Goal: Obtain resource: Download file/media

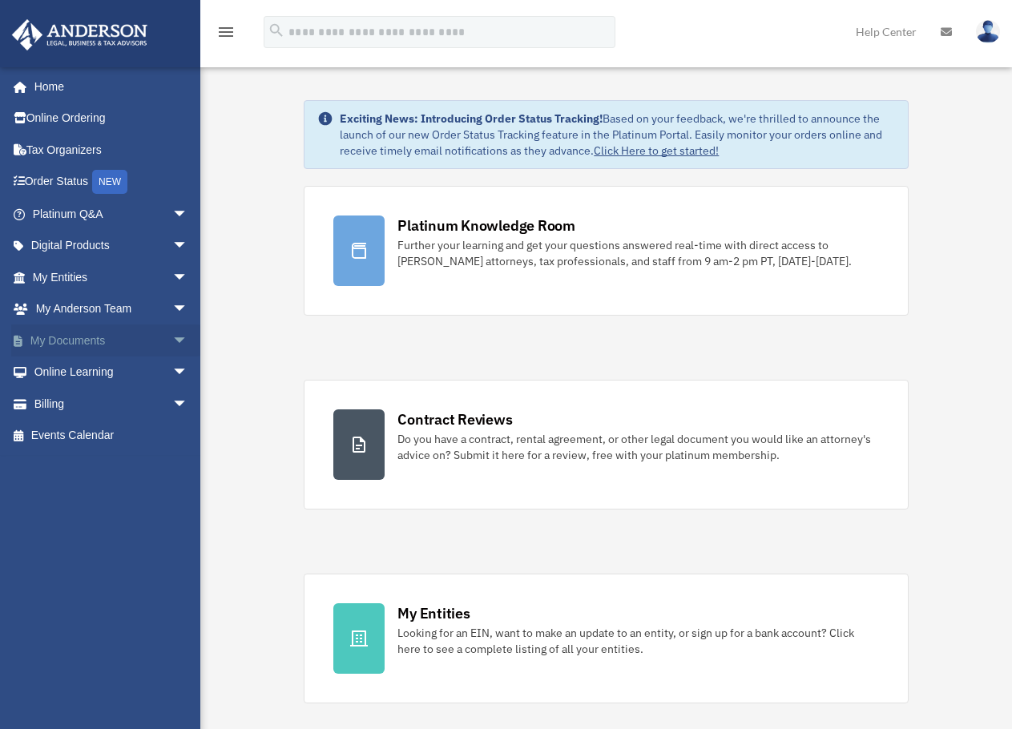
click at [172, 337] on span "arrow_drop_down" at bounding box center [188, 340] width 32 height 33
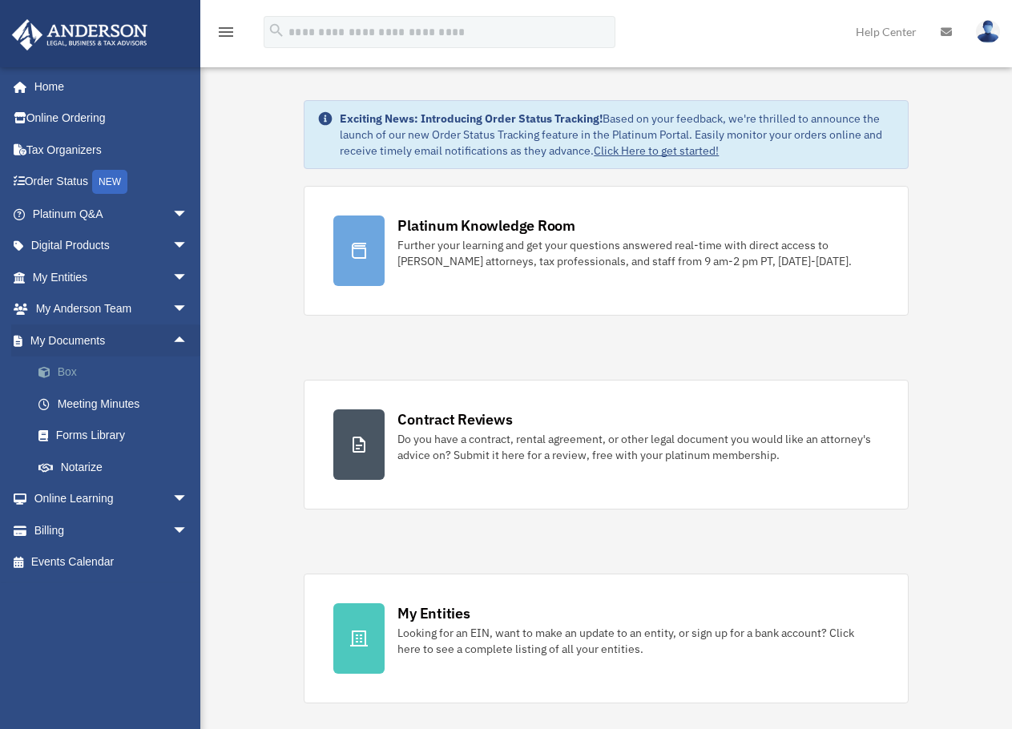
click at [83, 372] on link "Box" at bounding box center [117, 372] width 190 height 32
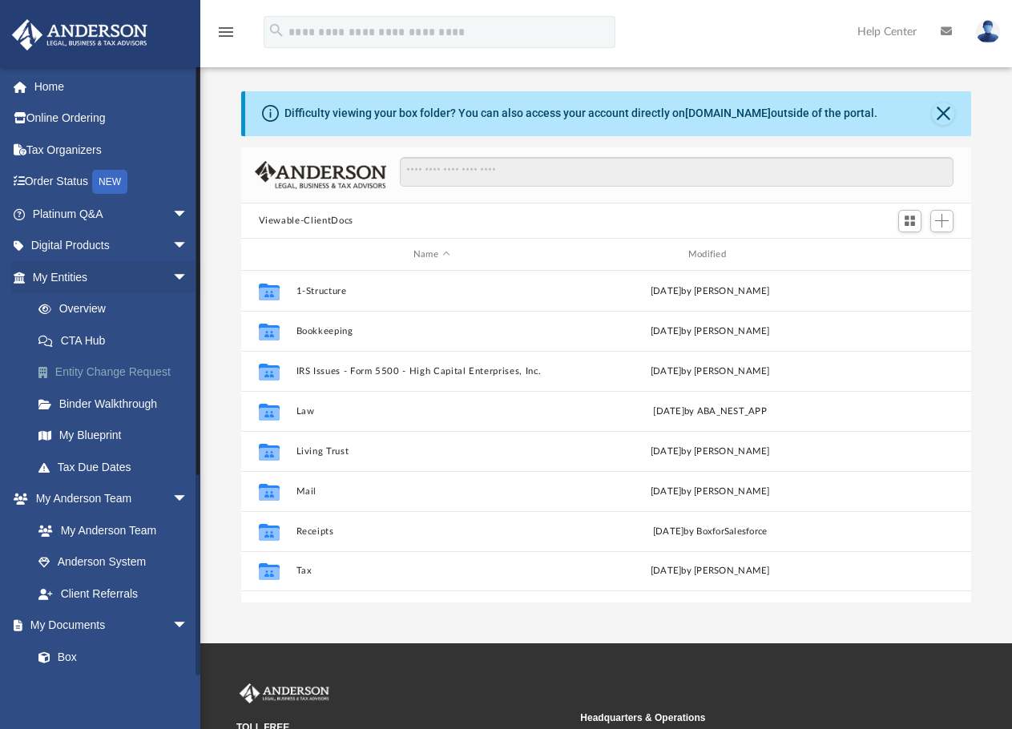
scroll to position [352, 718]
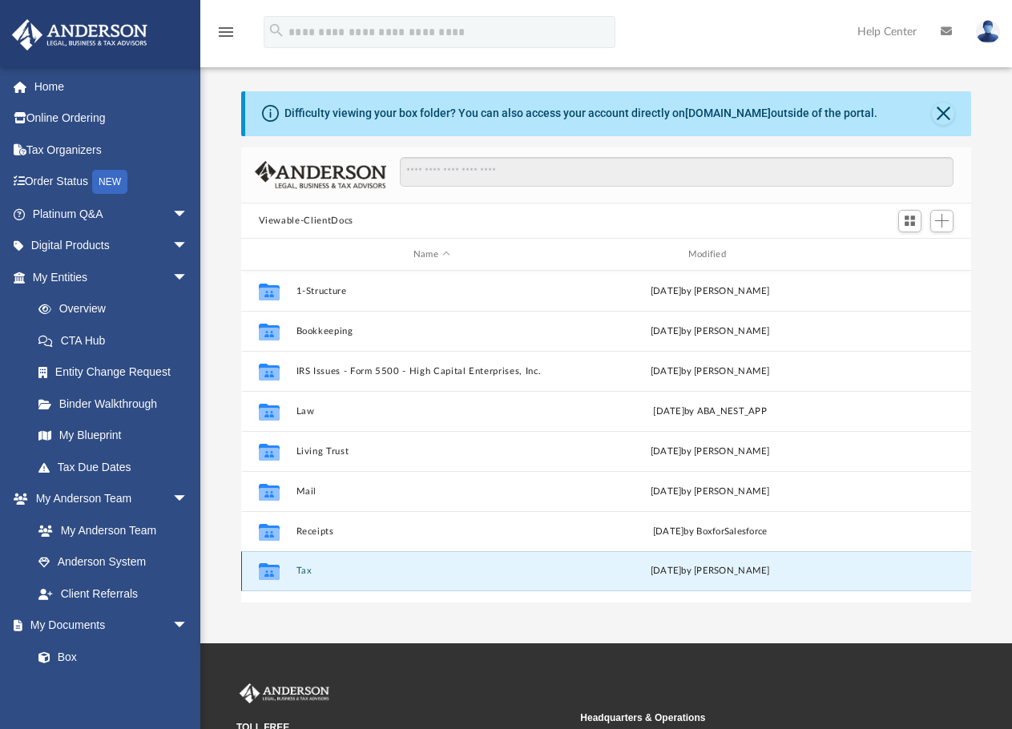
click at [324, 572] on button "Tax" at bounding box center [431, 570] width 271 height 10
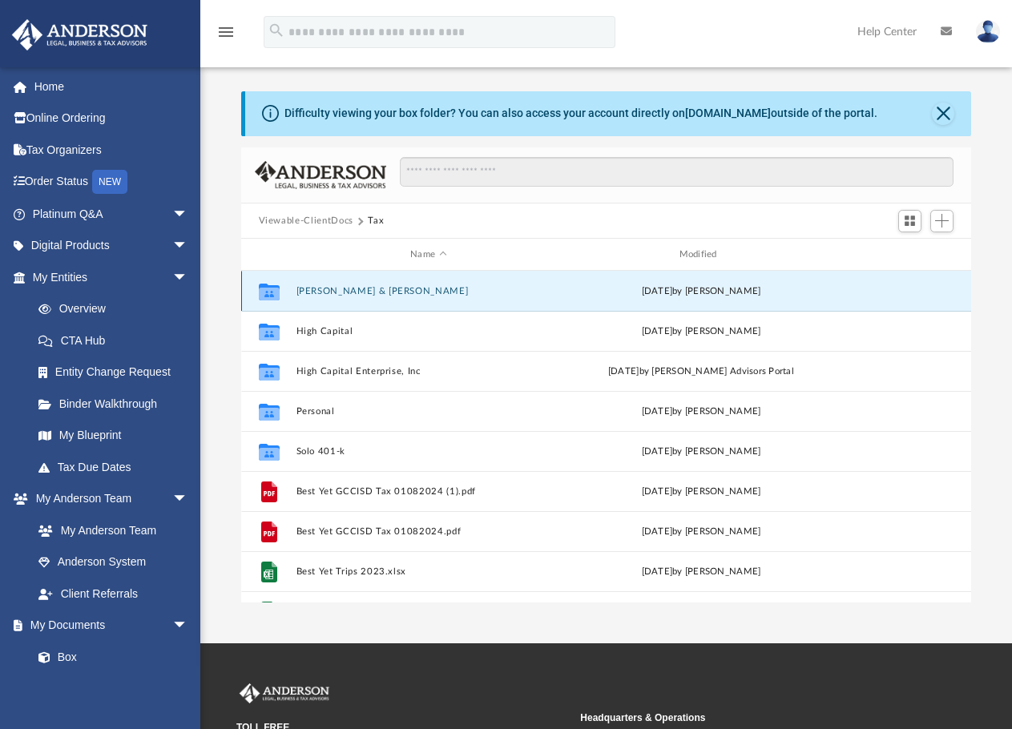
click at [324, 293] on button "[PERSON_NAME] & [PERSON_NAME]" at bounding box center [428, 291] width 265 height 10
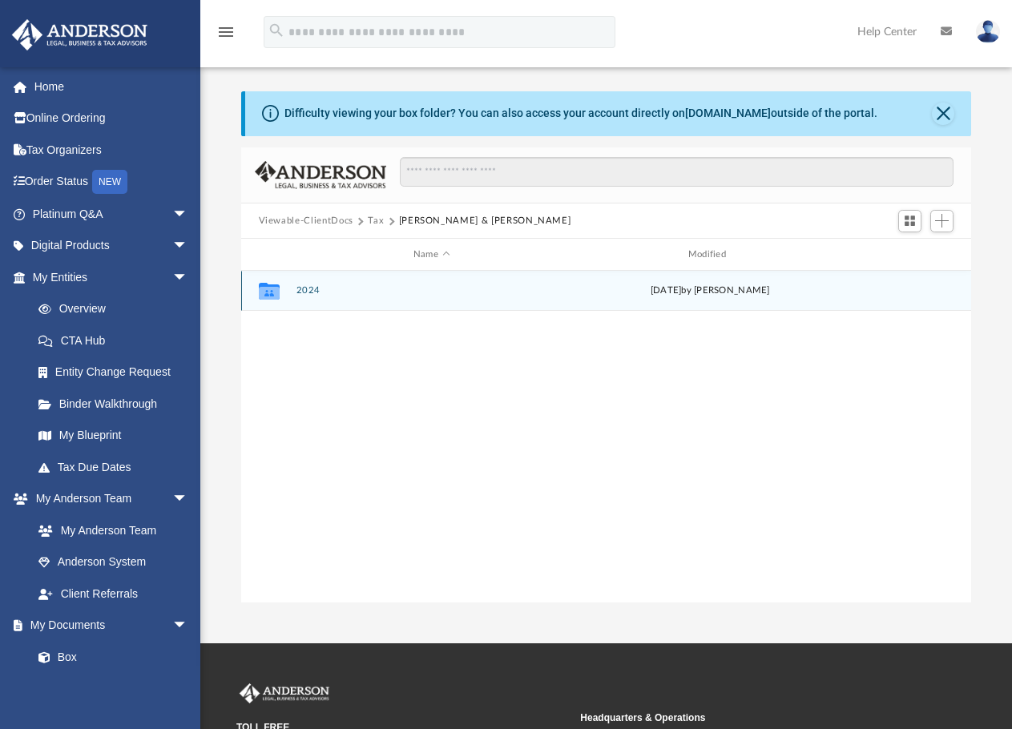
click at [322, 297] on div "Collaborated Folder 2024 [DATE] by [PERSON_NAME]" at bounding box center [606, 291] width 730 height 40
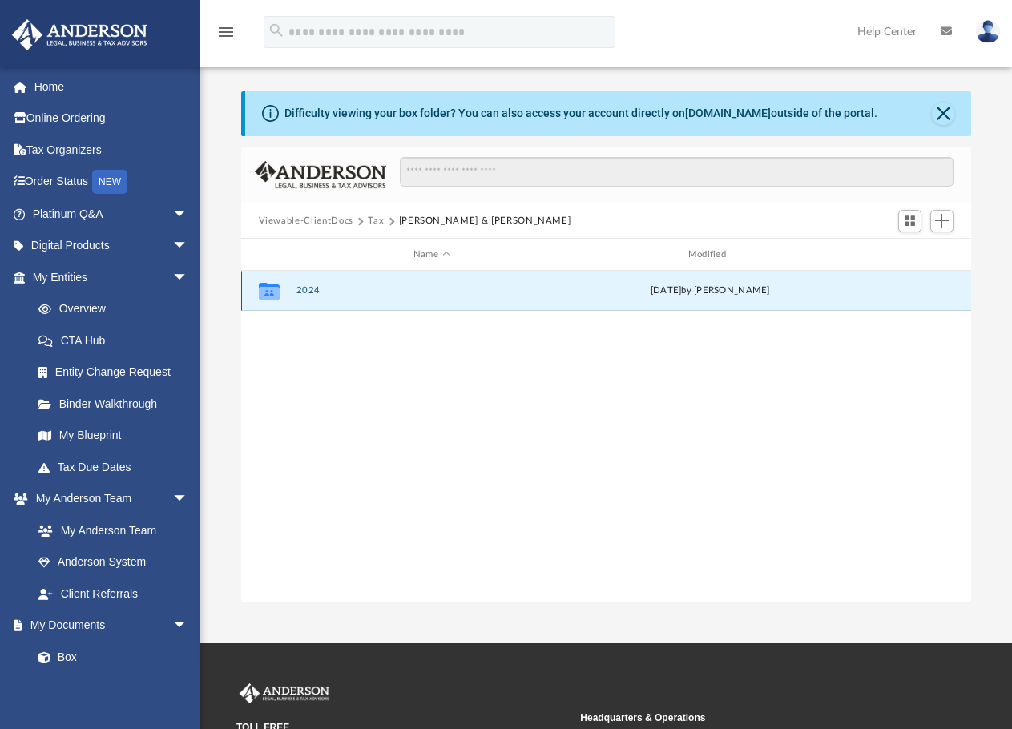
click at [322, 297] on div "Collaborated Folder 2024 [DATE] by [PERSON_NAME]" at bounding box center [606, 291] width 730 height 40
click at [276, 292] on icon "grid" at bounding box center [268, 293] width 21 height 13
click at [266, 292] on icon "grid" at bounding box center [268, 293] width 21 height 13
click at [375, 219] on button "Tax" at bounding box center [376, 221] width 16 height 14
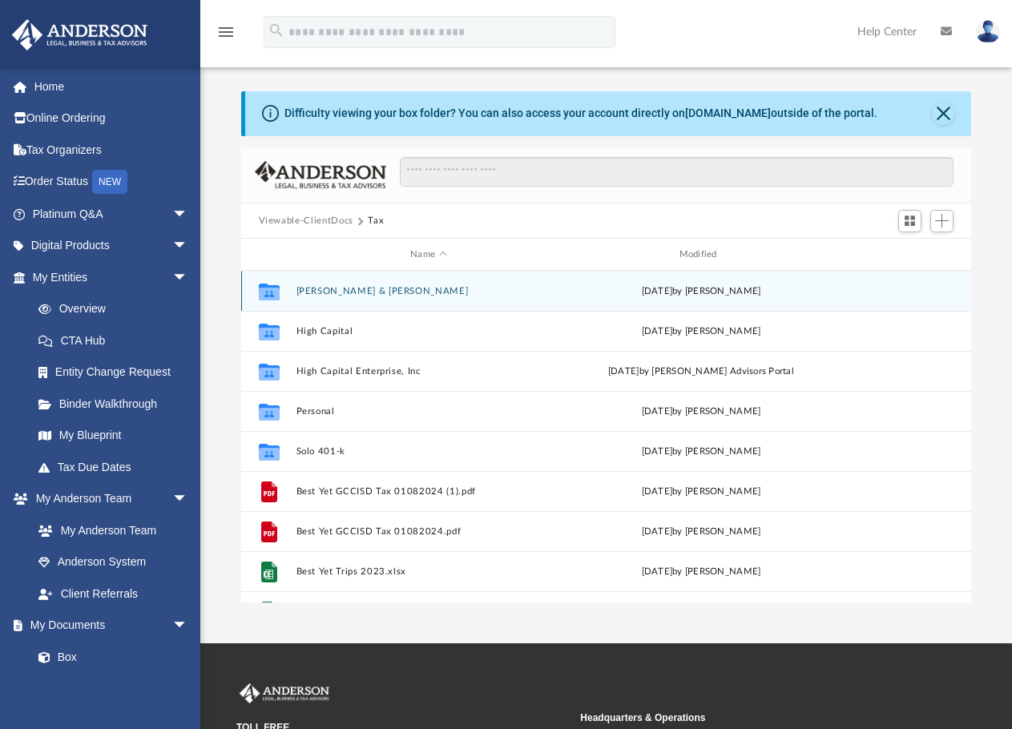
click at [356, 291] on button "[PERSON_NAME] & [PERSON_NAME]" at bounding box center [428, 291] width 265 height 10
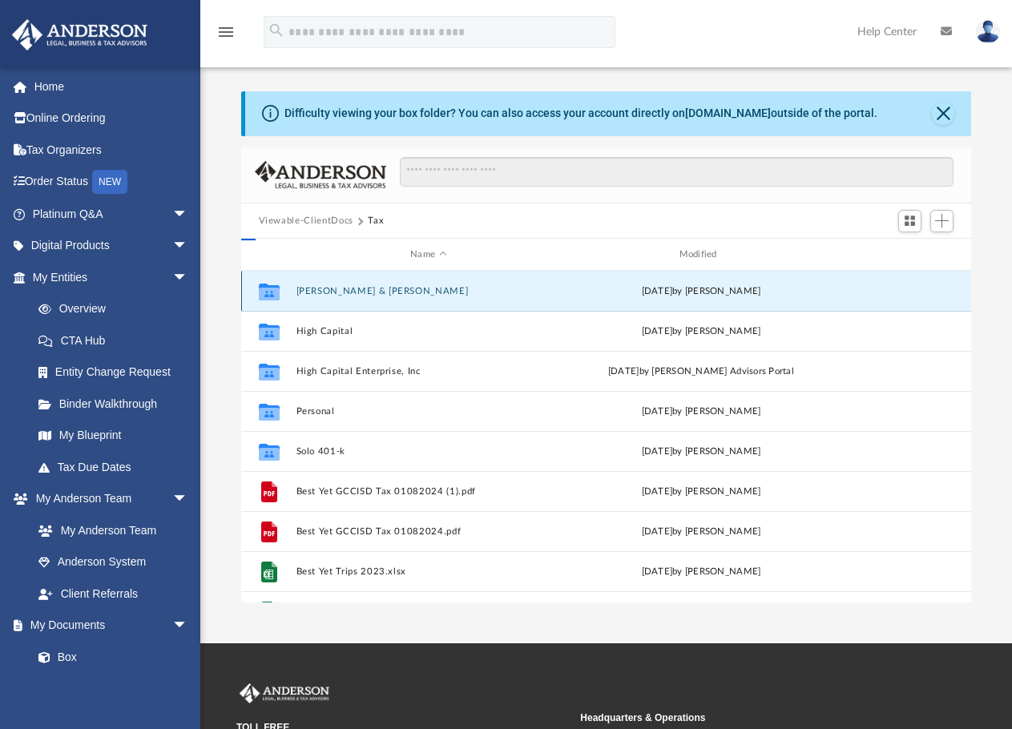
click at [356, 291] on button "[PERSON_NAME] & [PERSON_NAME]" at bounding box center [428, 291] width 265 height 10
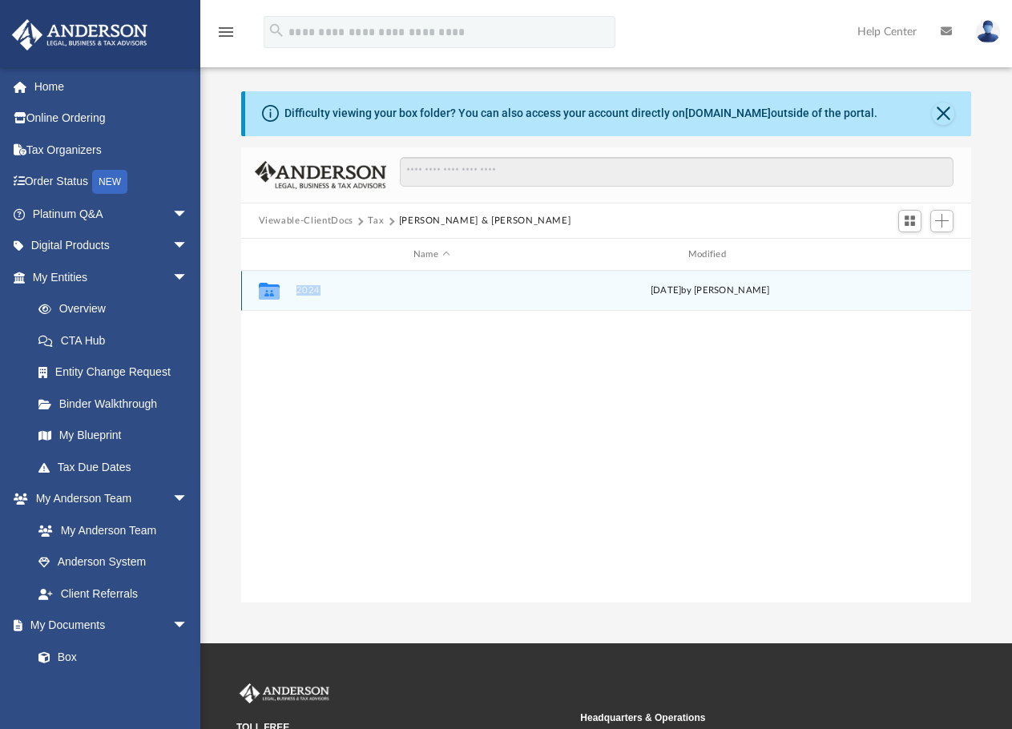
click at [278, 298] on icon "grid" at bounding box center [268, 293] width 21 height 13
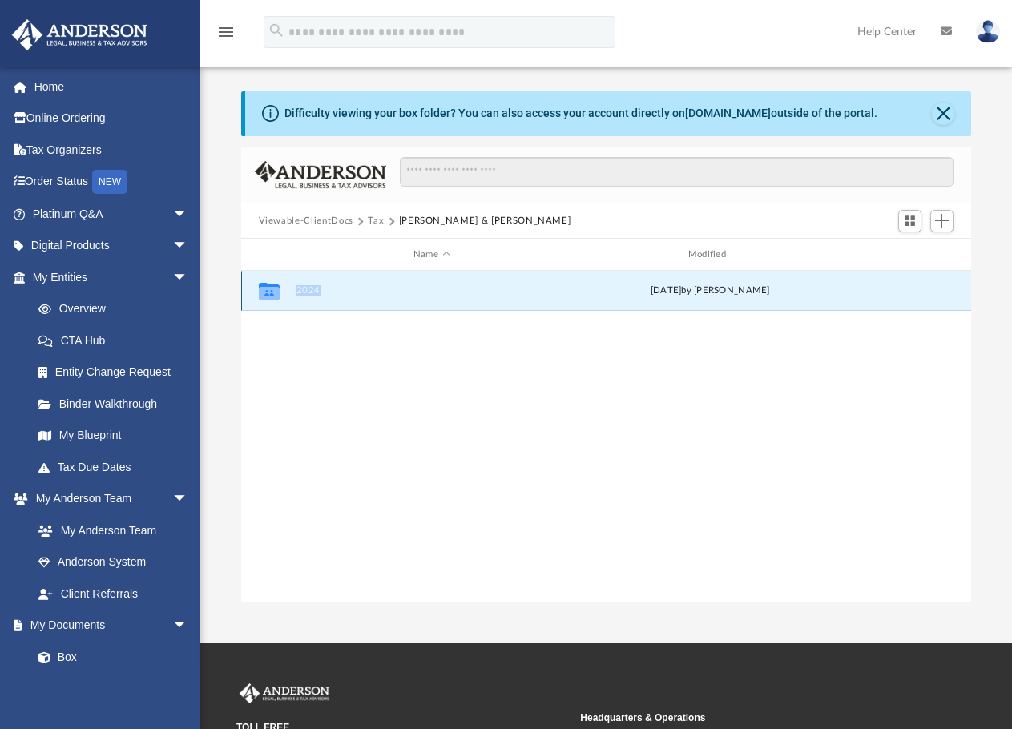
click at [278, 298] on icon "grid" at bounding box center [268, 293] width 21 height 13
click at [268, 295] on icon "grid" at bounding box center [268, 291] width 21 height 17
click at [270, 296] on icon "grid" at bounding box center [268, 291] width 21 height 17
click at [372, 221] on button "Tax" at bounding box center [376, 221] width 16 height 14
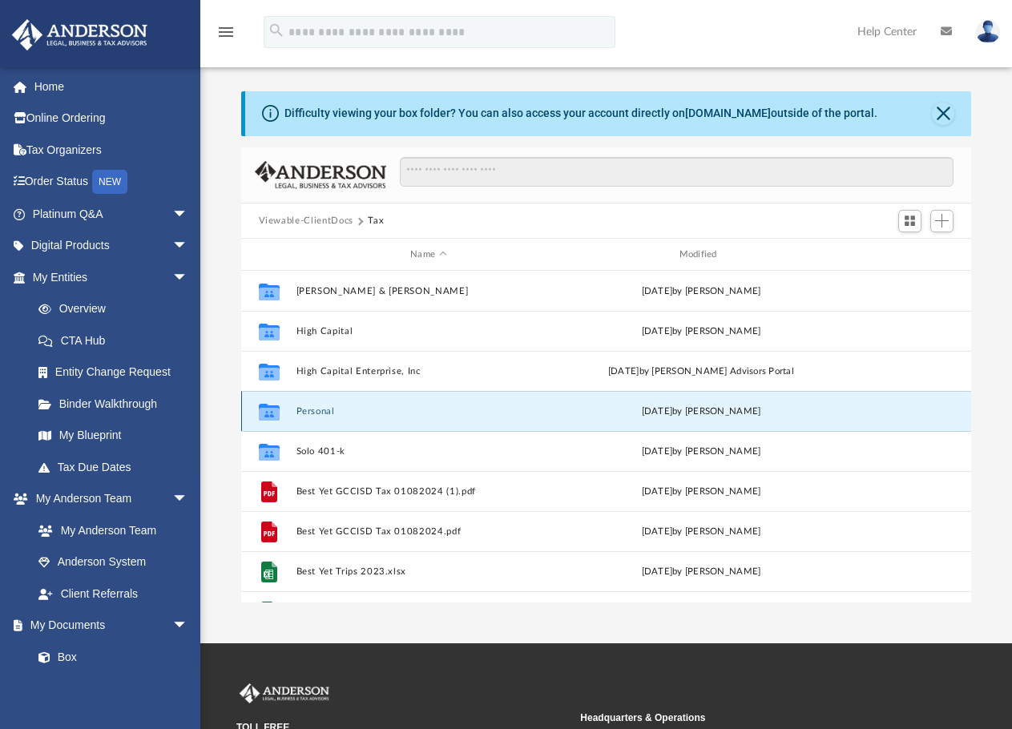
click at [332, 412] on button "Personal" at bounding box center [428, 411] width 265 height 10
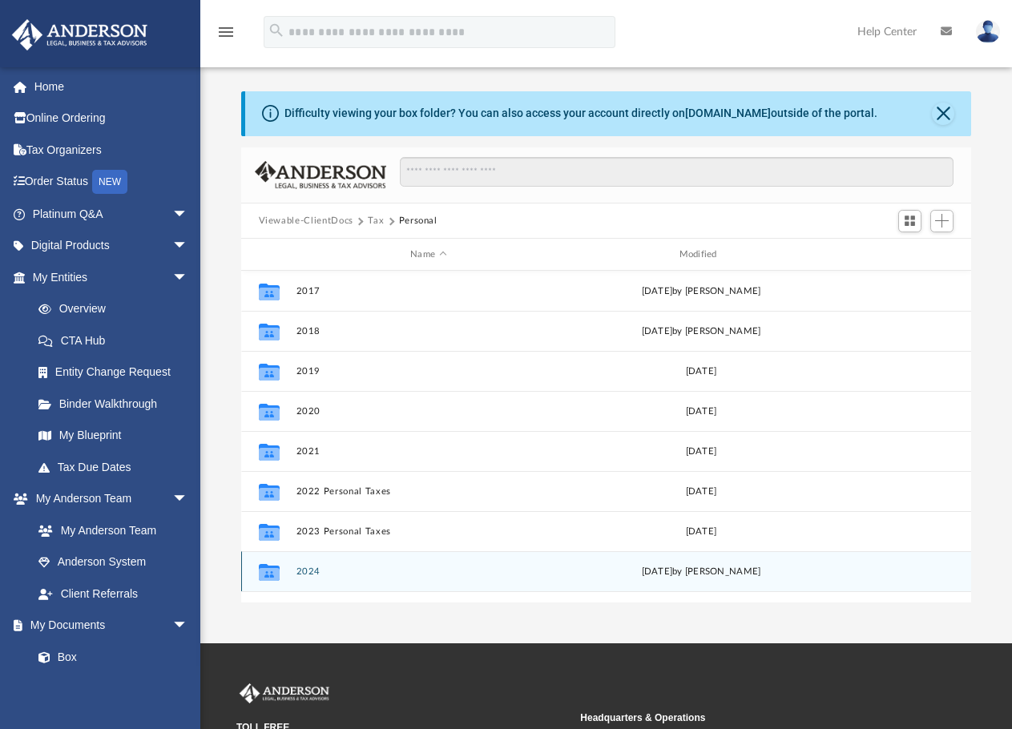
click at [344, 572] on button "2024" at bounding box center [428, 571] width 265 height 10
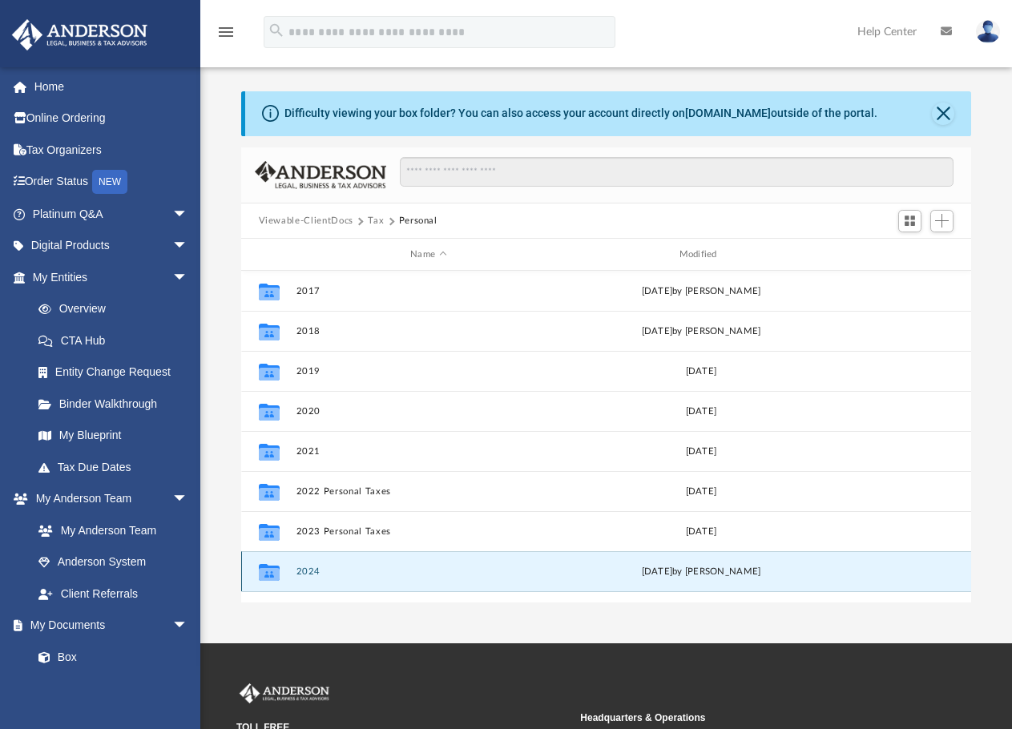
click at [344, 572] on button "2024" at bounding box center [428, 571] width 265 height 10
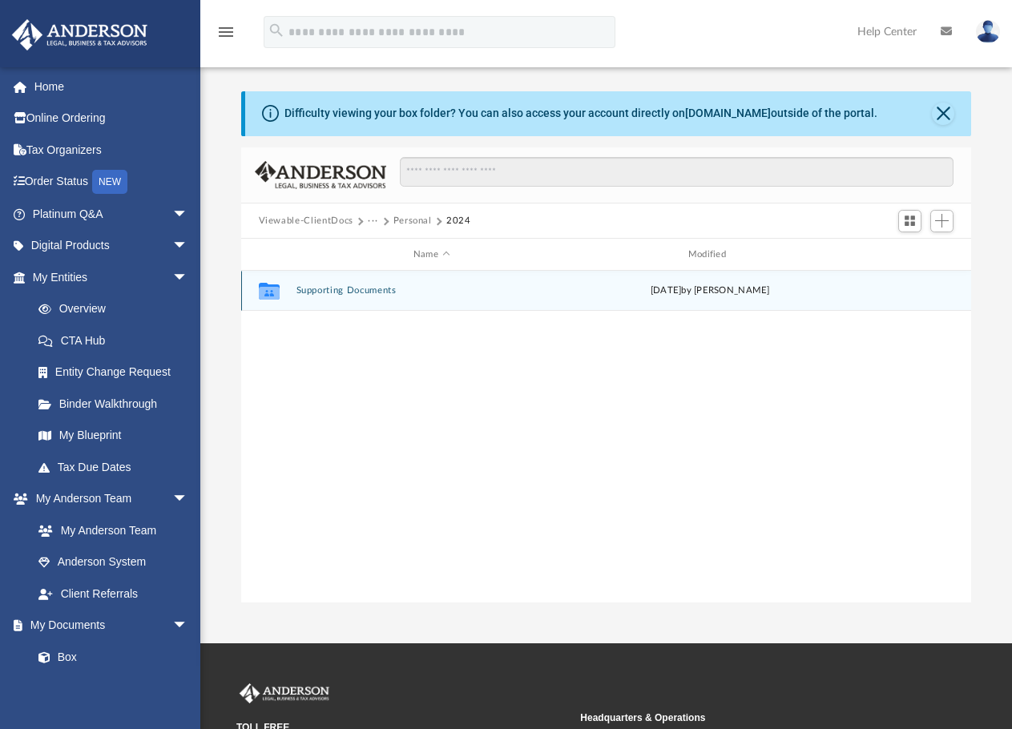
click at [342, 292] on button "Supporting Documents" at bounding box center [431, 290] width 271 height 10
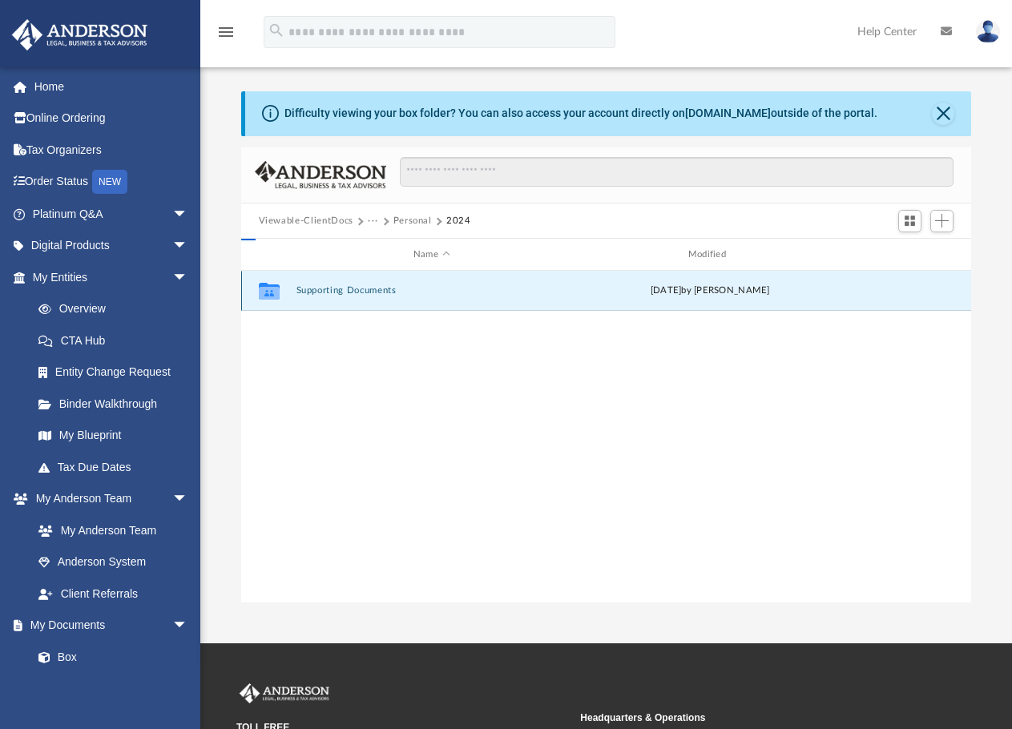
click at [342, 292] on button "Supporting Documents" at bounding box center [431, 290] width 271 height 10
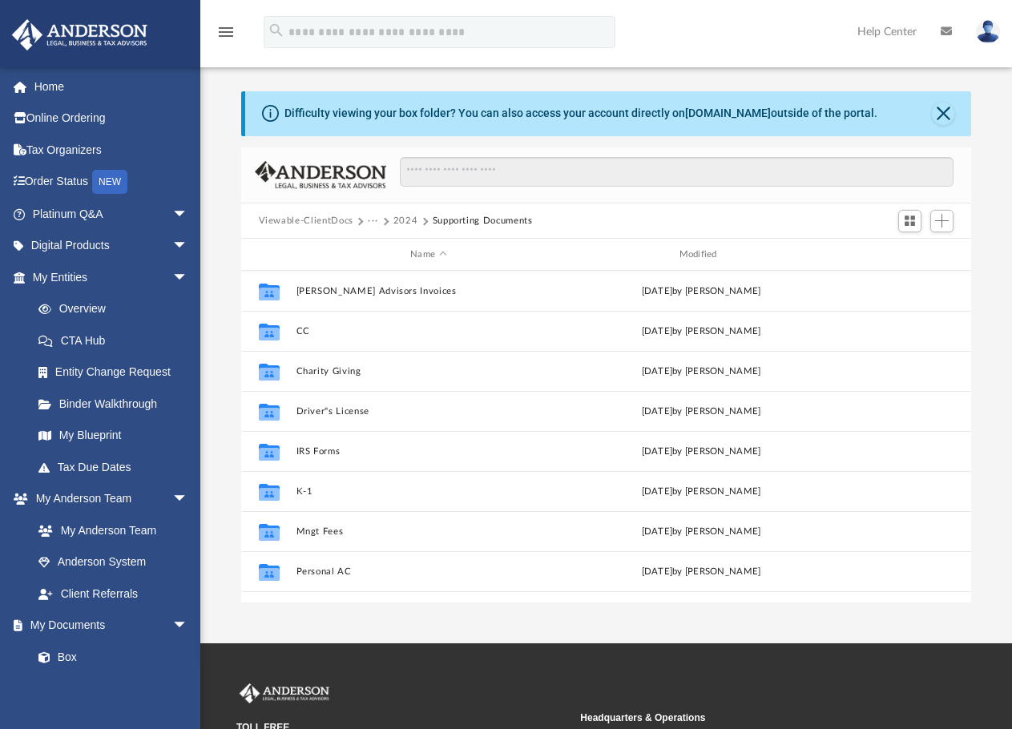
click at [399, 220] on button "2024" at bounding box center [405, 221] width 25 height 14
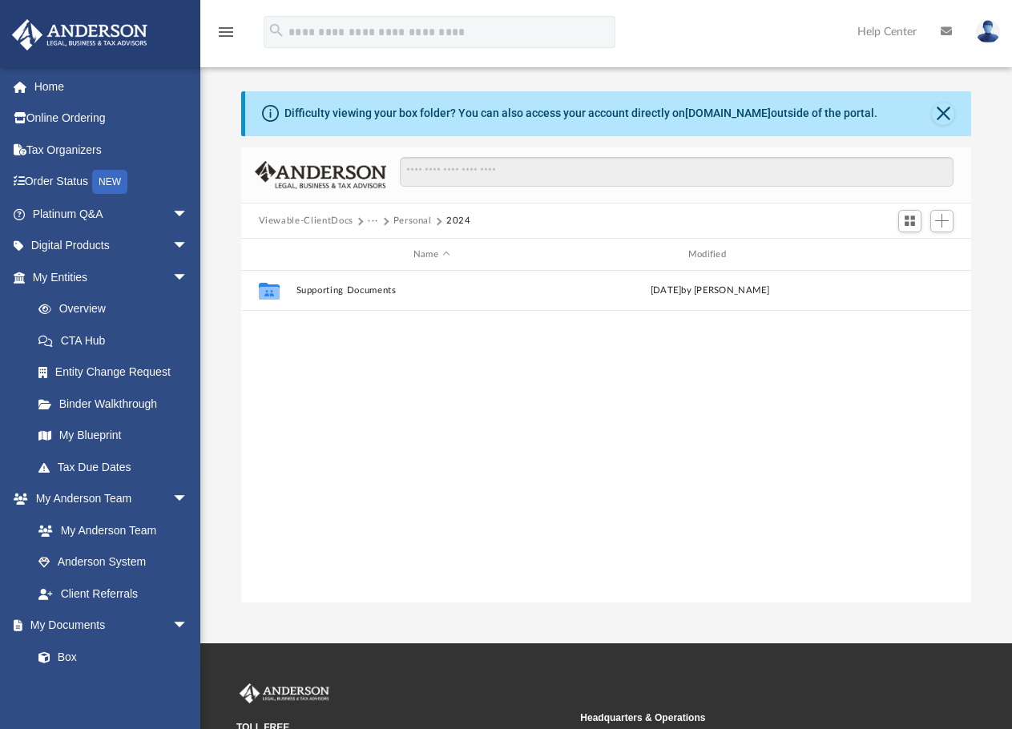
click at [328, 220] on button "Viewable-ClientDocs" at bounding box center [306, 221] width 95 height 14
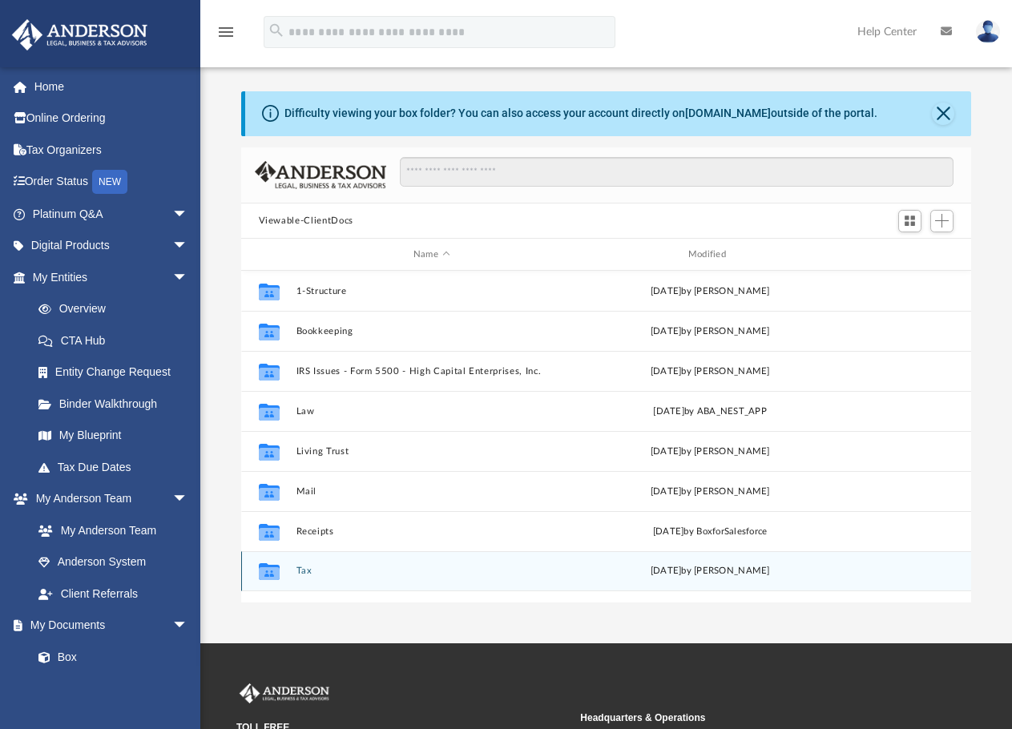
click at [303, 569] on button "Tax" at bounding box center [431, 570] width 271 height 10
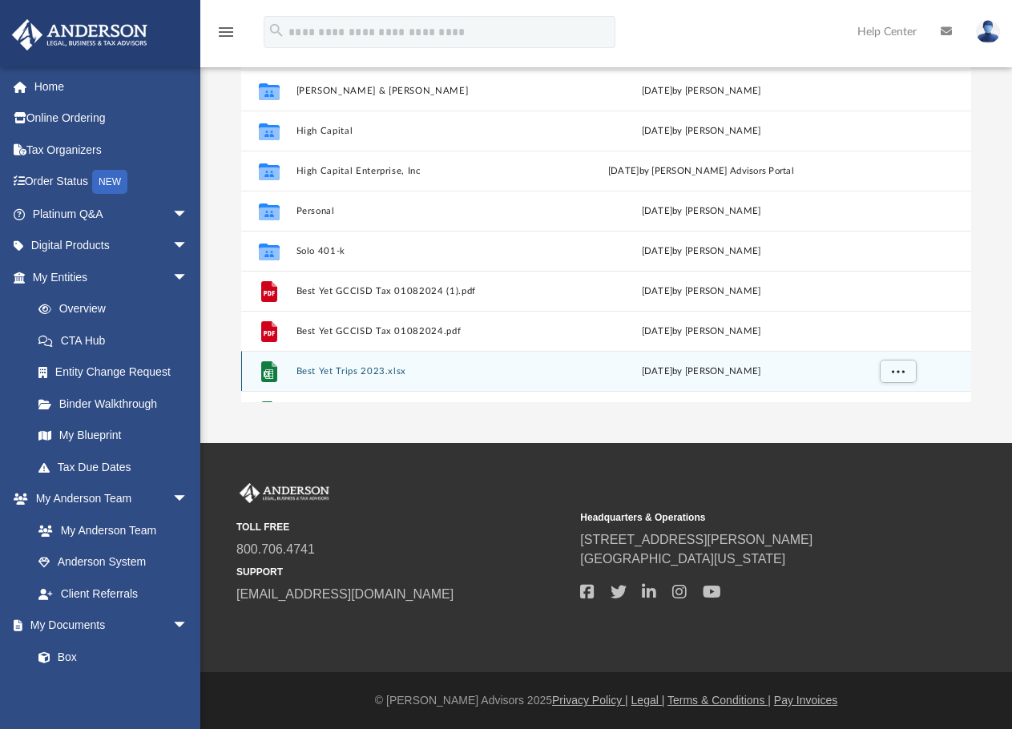
scroll to position [0, 0]
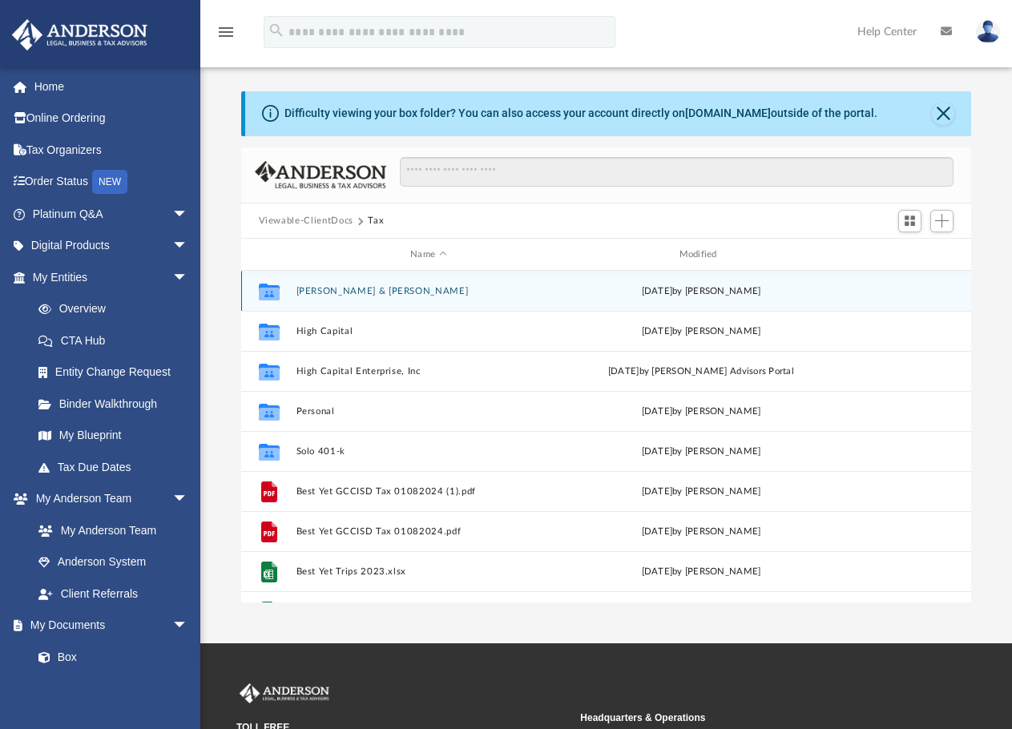
click at [364, 292] on button "[PERSON_NAME] & [PERSON_NAME]" at bounding box center [428, 291] width 265 height 10
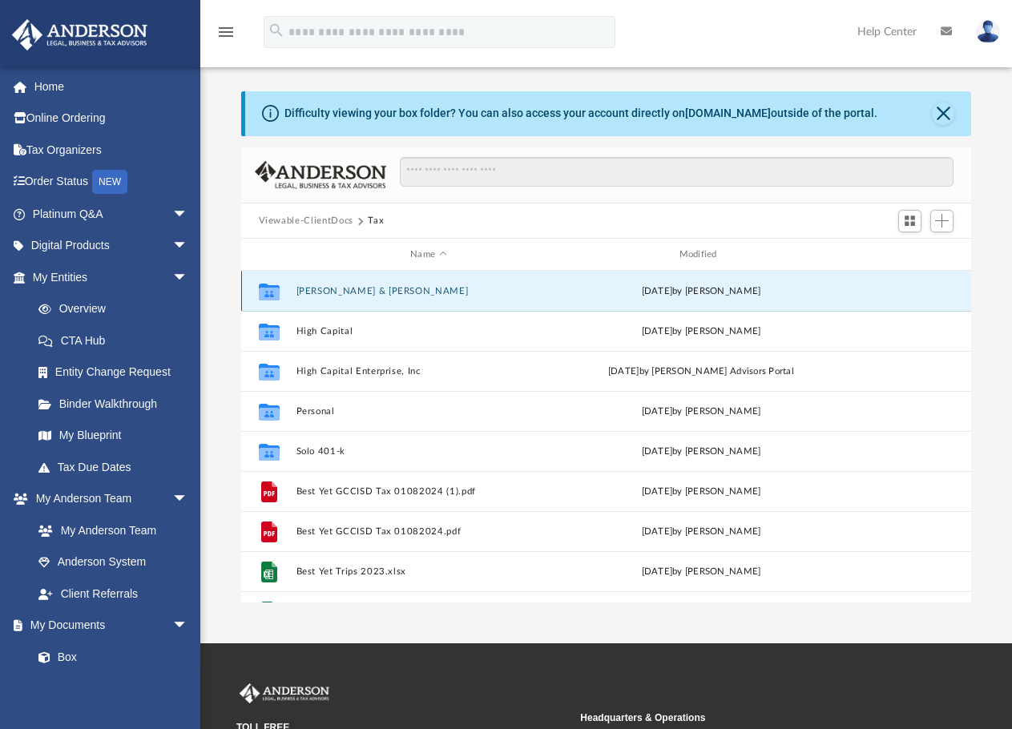
click at [364, 292] on button "[PERSON_NAME] & [PERSON_NAME]" at bounding box center [428, 291] width 265 height 10
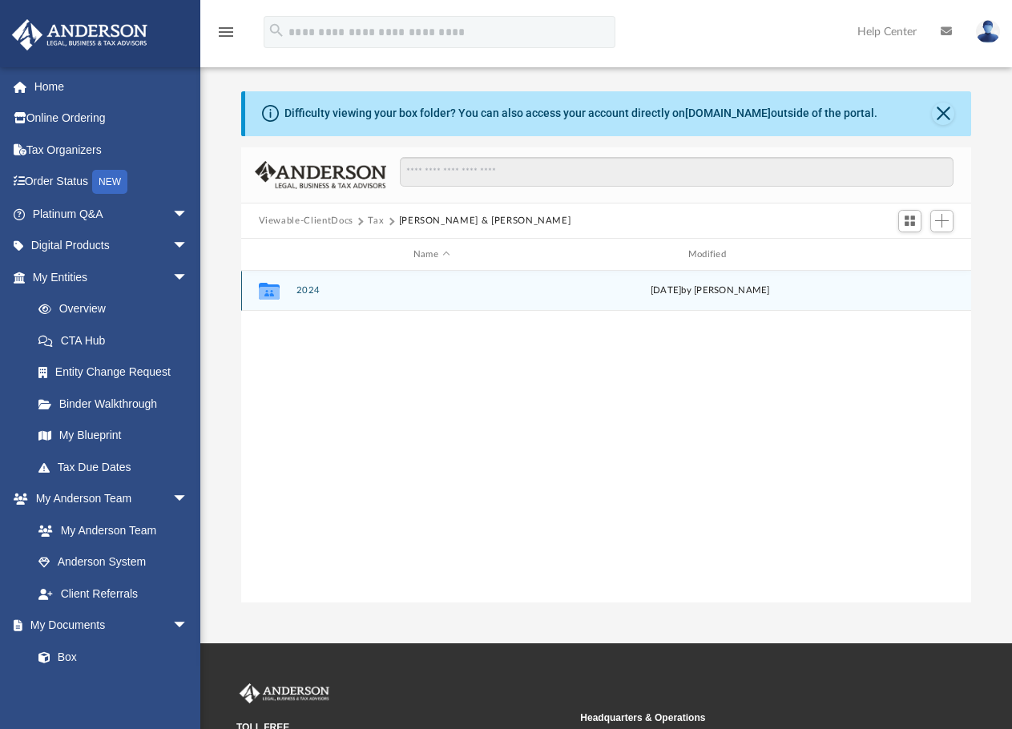
click at [269, 292] on icon "grid" at bounding box center [268, 293] width 21 height 13
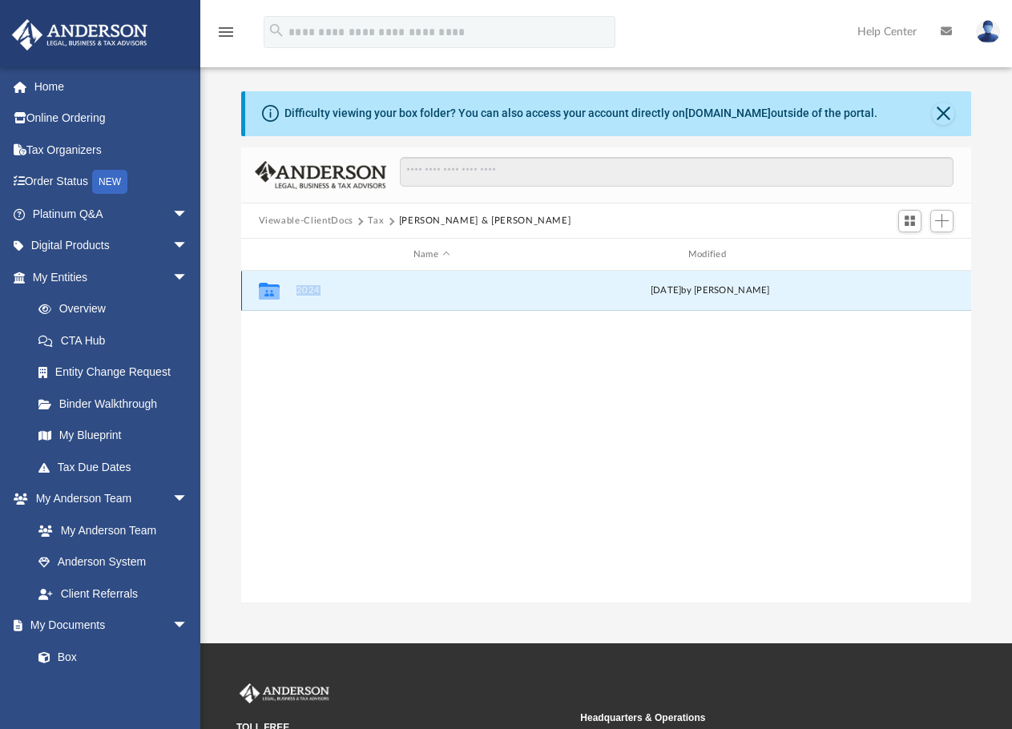
click at [269, 292] on icon "grid" at bounding box center [268, 293] width 21 height 13
click at [271, 294] on g "grid" at bounding box center [268, 291] width 21 height 17
click at [271, 294] on icon "grid" at bounding box center [268, 291] width 21 height 17
click at [272, 294] on icon "grid" at bounding box center [268, 291] width 21 height 17
click at [306, 291] on button "2024" at bounding box center [431, 290] width 271 height 10
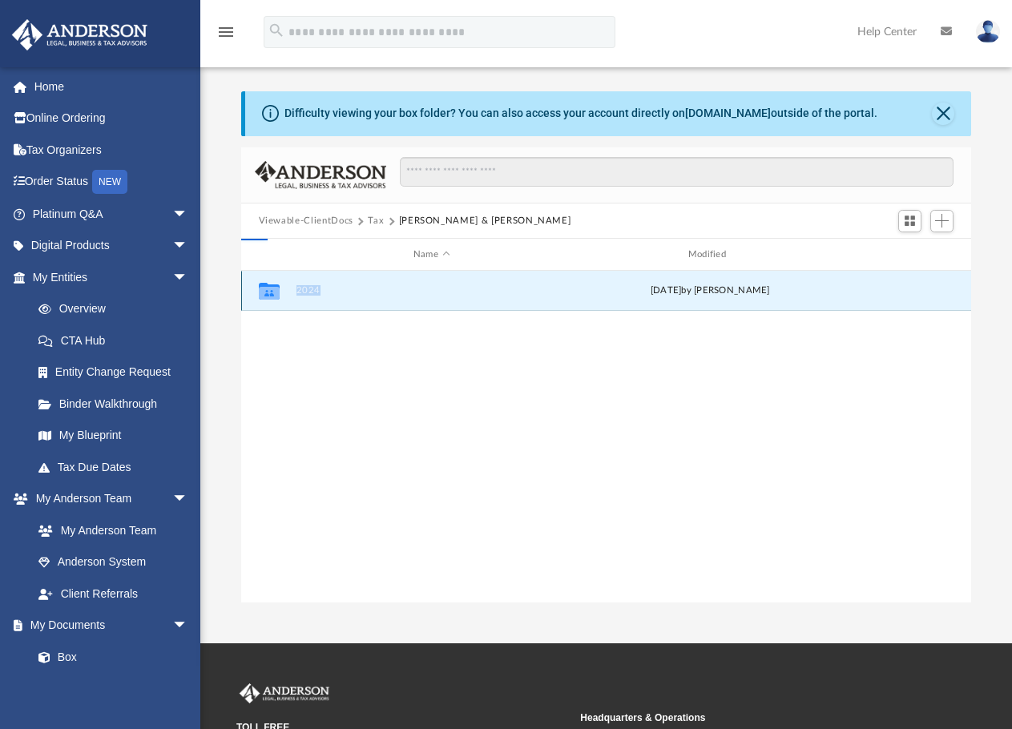
click at [308, 288] on button "2024" at bounding box center [431, 290] width 271 height 10
click at [308, 289] on button "2024" at bounding box center [431, 290] width 271 height 10
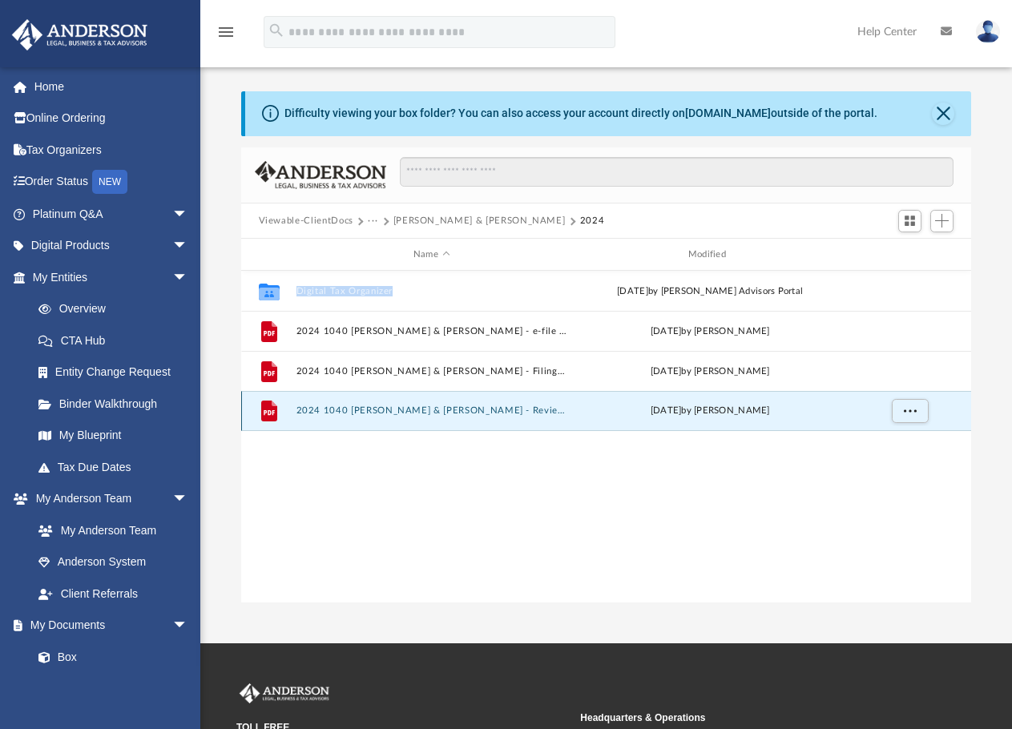
click at [354, 408] on button "2024 1040 [PERSON_NAME] & [PERSON_NAME] - Review Copy.pdf" at bounding box center [431, 410] width 271 height 10
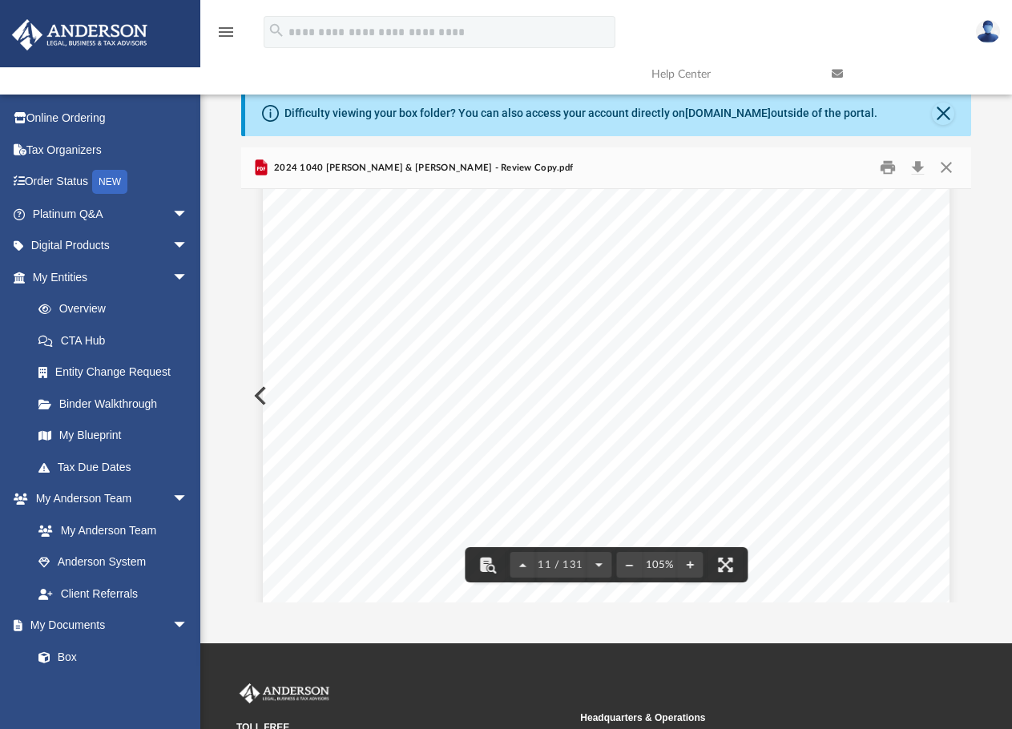
scroll to position [9130, 0]
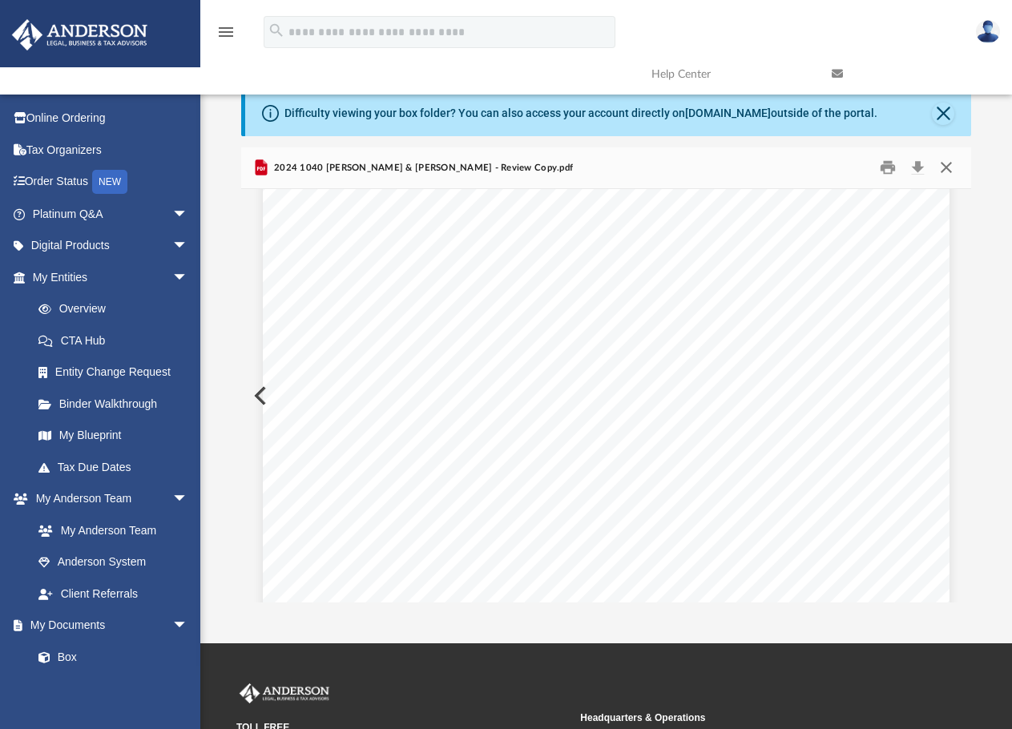
click at [945, 167] on button "Close" at bounding box center [945, 167] width 29 height 25
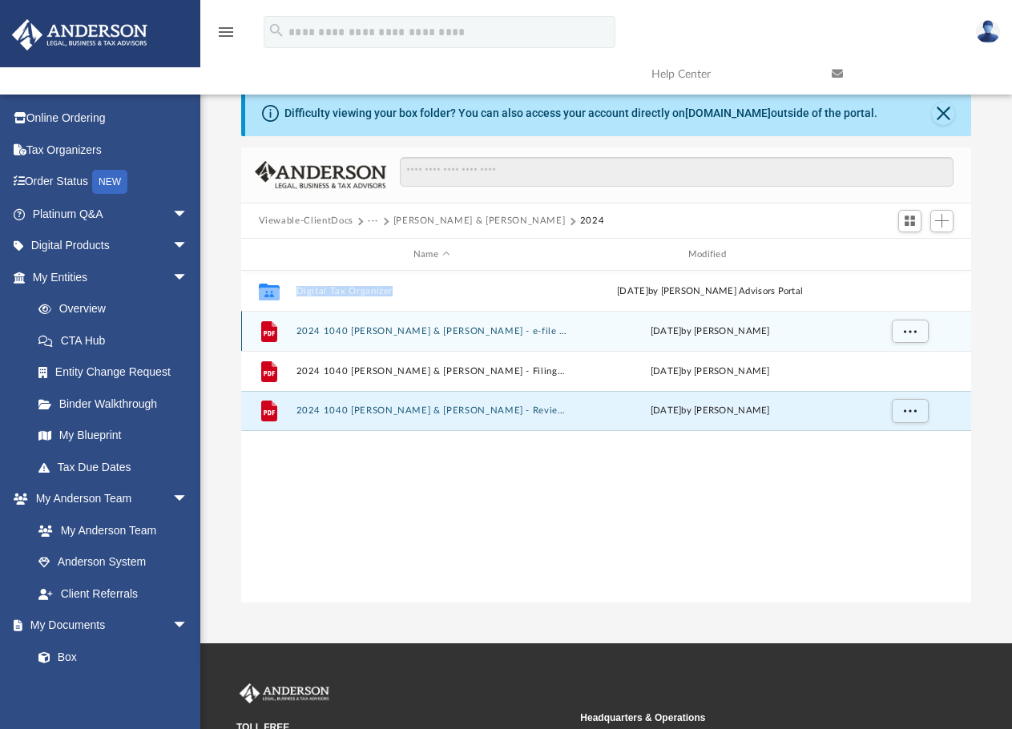
click at [450, 333] on button "2024 1040 [PERSON_NAME] & [PERSON_NAME] - e-file authorization - please sign.pdf" at bounding box center [431, 331] width 271 height 10
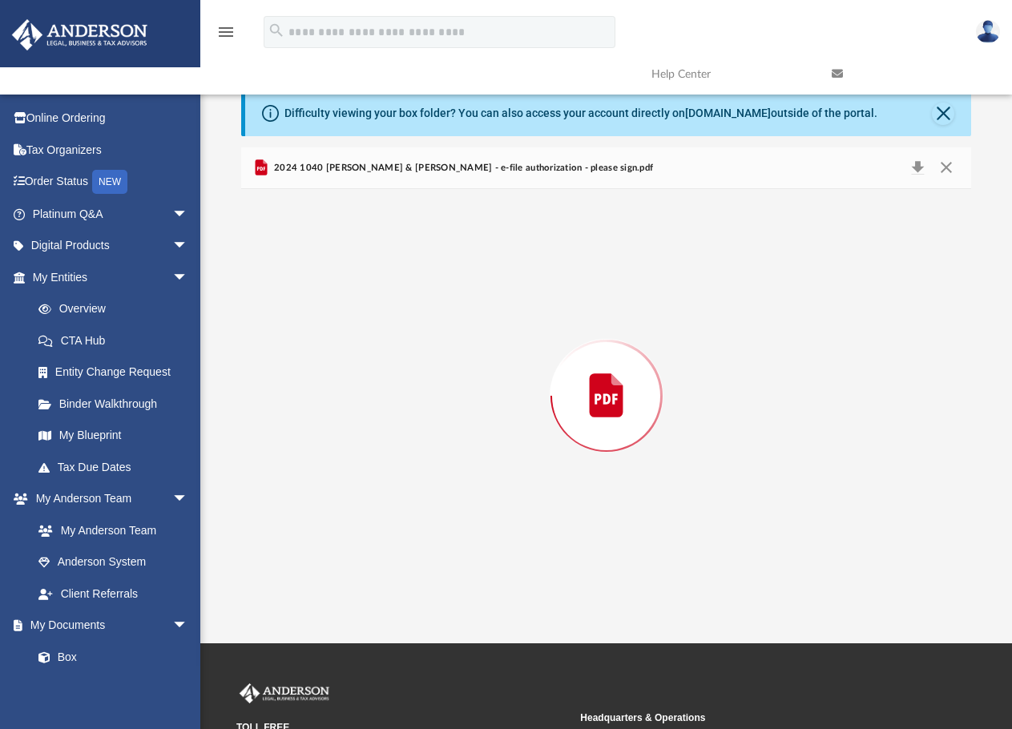
click at [450, 333] on div "Preview" at bounding box center [606, 395] width 730 height 413
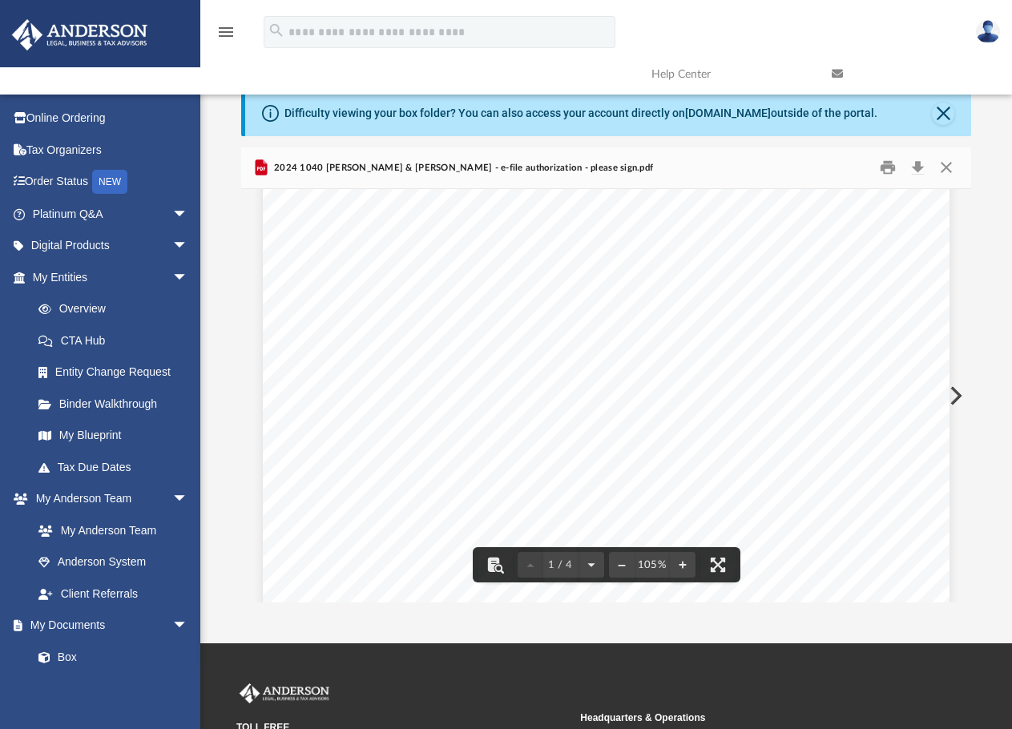
scroll to position [80, 0]
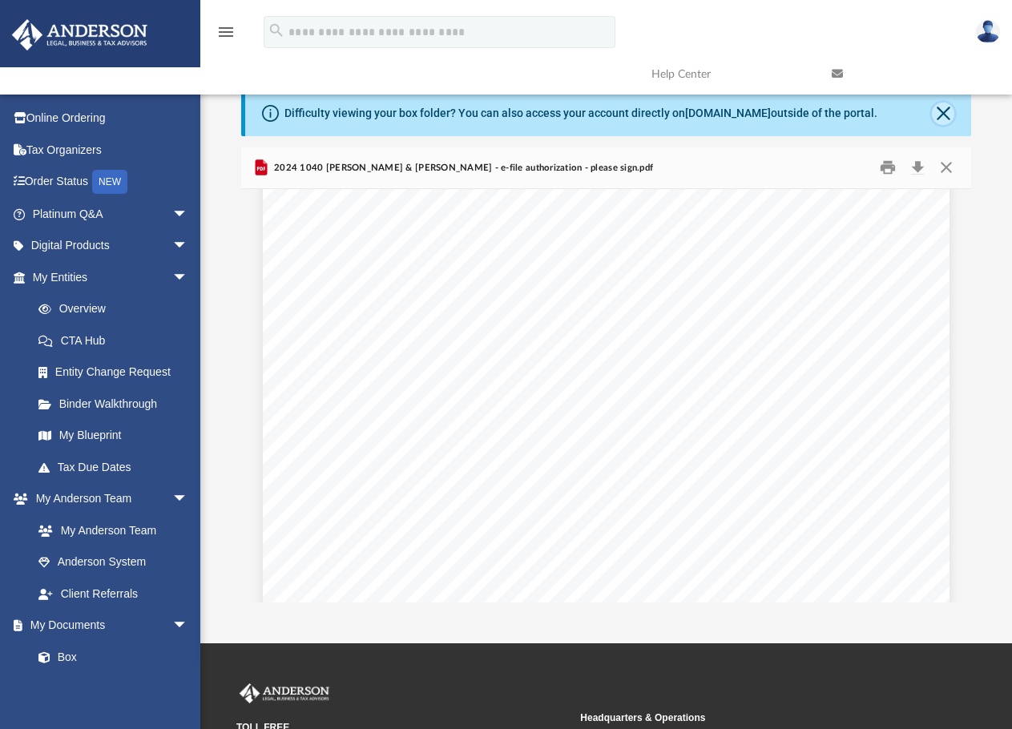
click at [944, 110] on button "Close" at bounding box center [942, 114] width 22 height 22
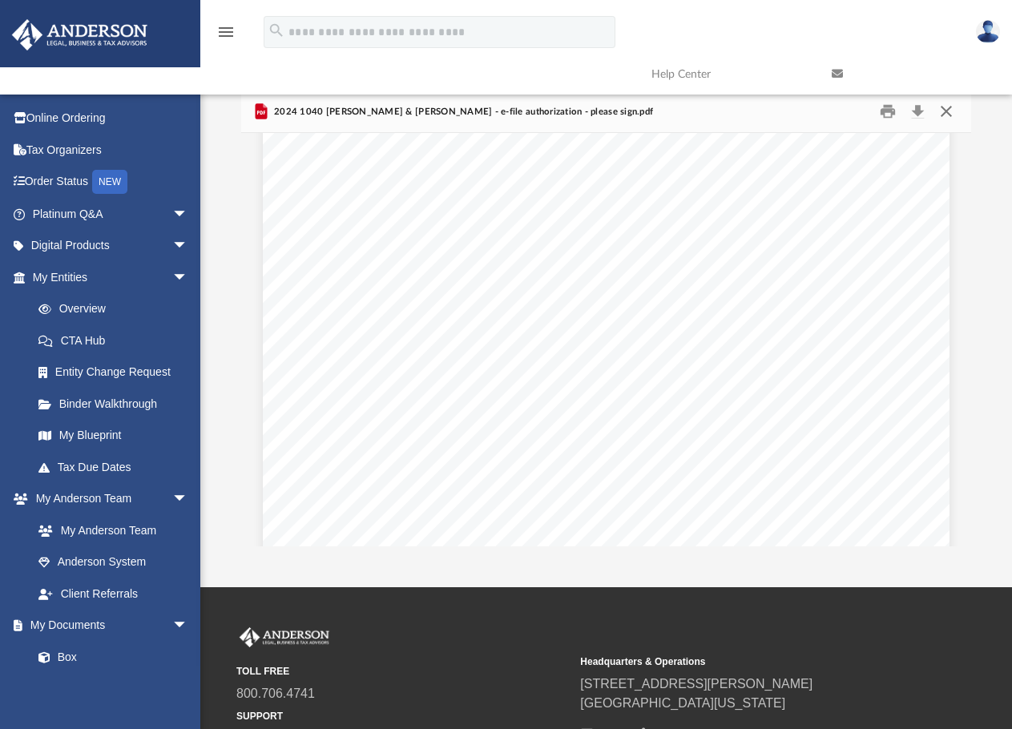
click at [947, 113] on button "Close" at bounding box center [945, 111] width 29 height 25
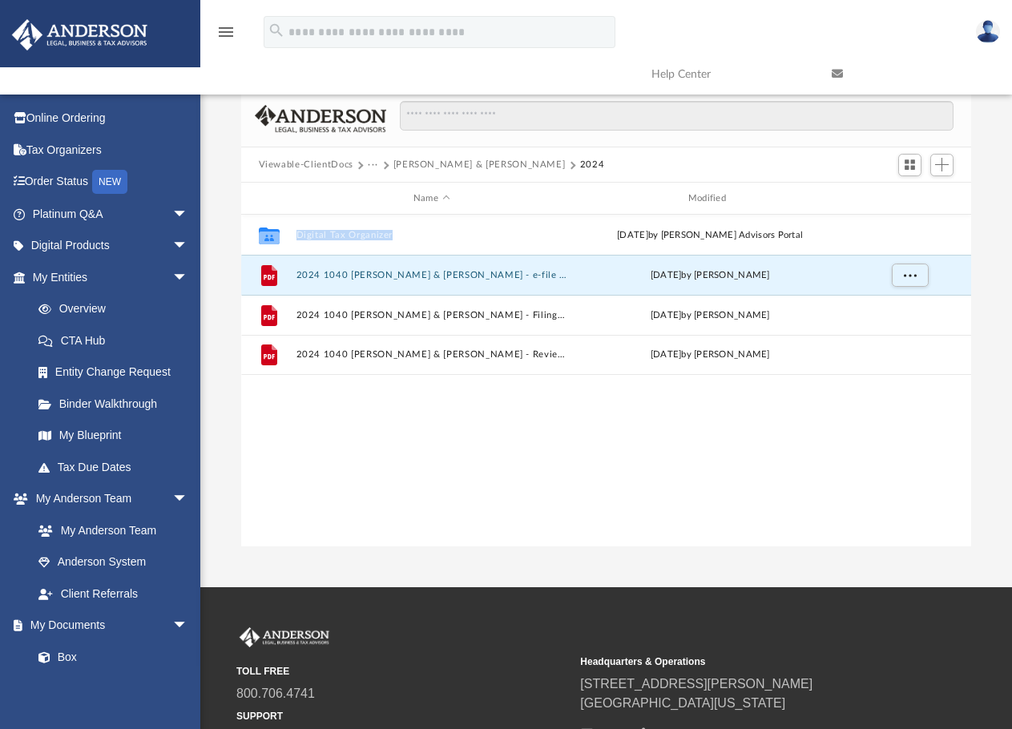
click at [336, 165] on button "Viewable-ClientDocs" at bounding box center [306, 165] width 95 height 14
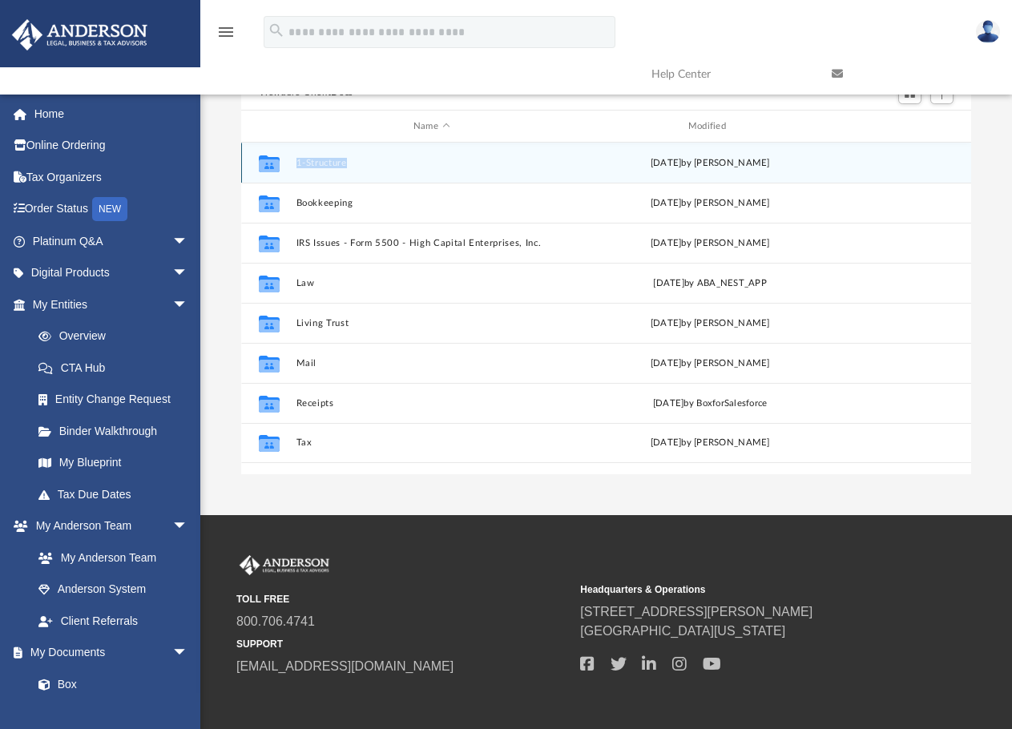
scroll to position [0, 0]
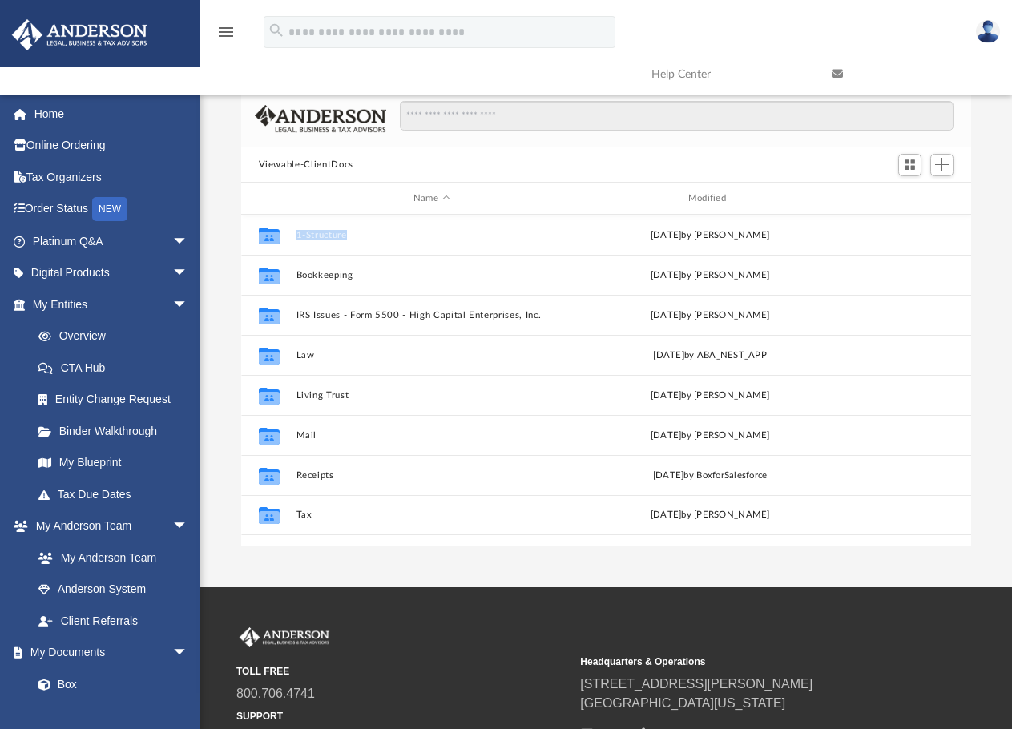
click at [985, 31] on img at bounding box center [987, 31] width 24 height 23
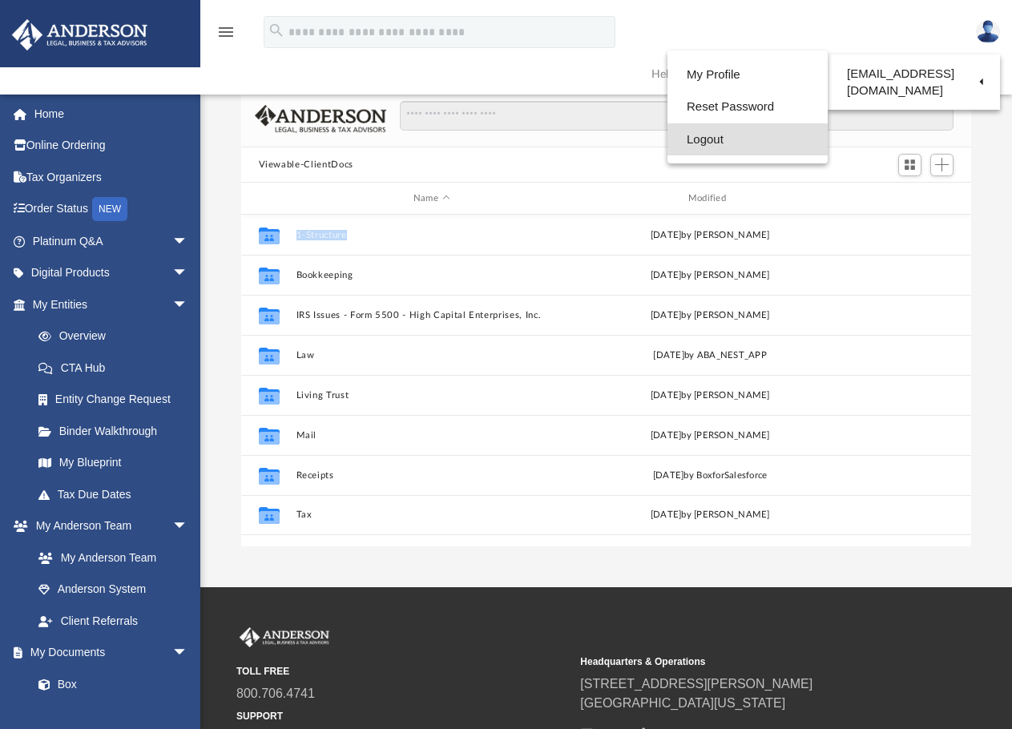
click at [690, 142] on link "Logout" at bounding box center [747, 139] width 160 height 33
